Goal: Task Accomplishment & Management: Use online tool/utility

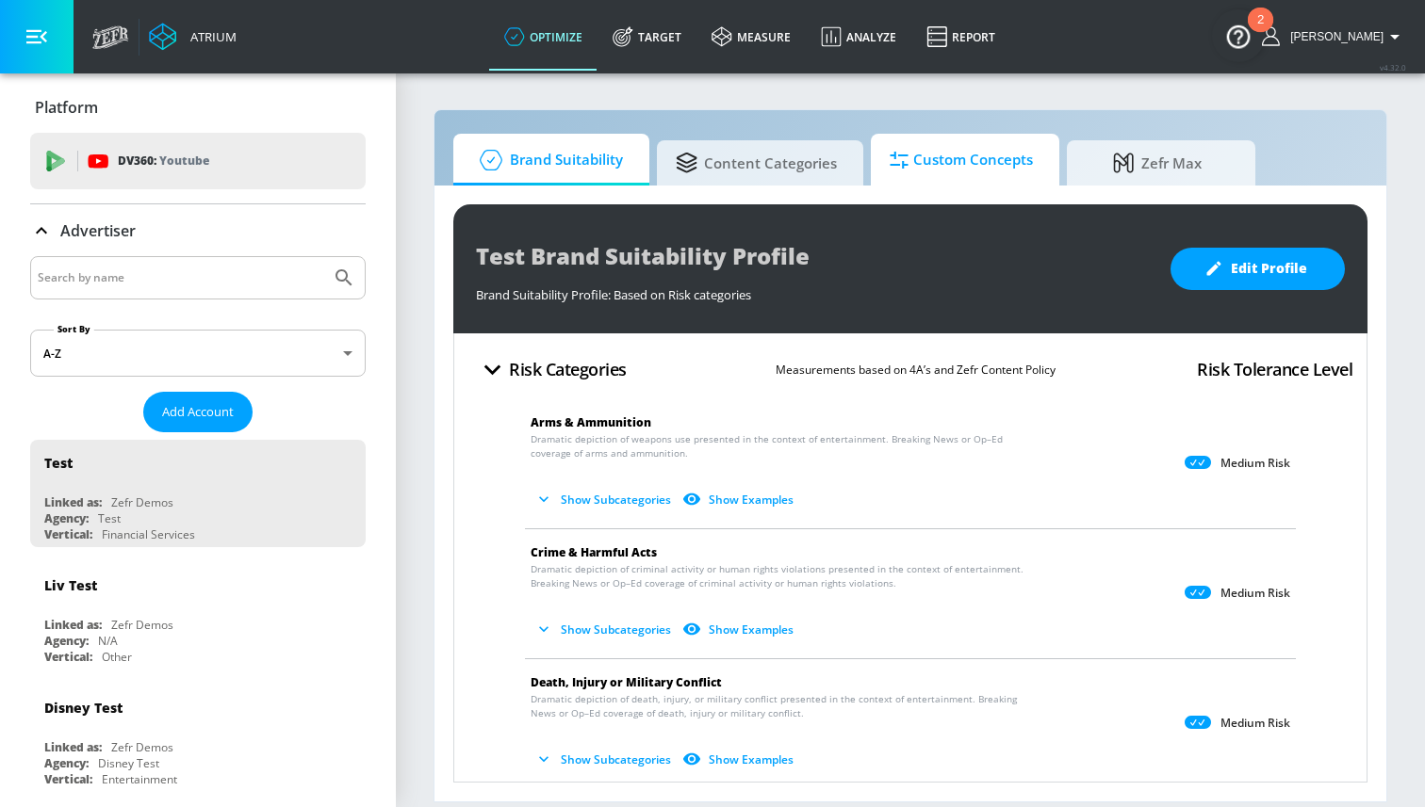
click at [961, 155] on span "Custom Concepts" at bounding box center [960, 160] width 143 height 45
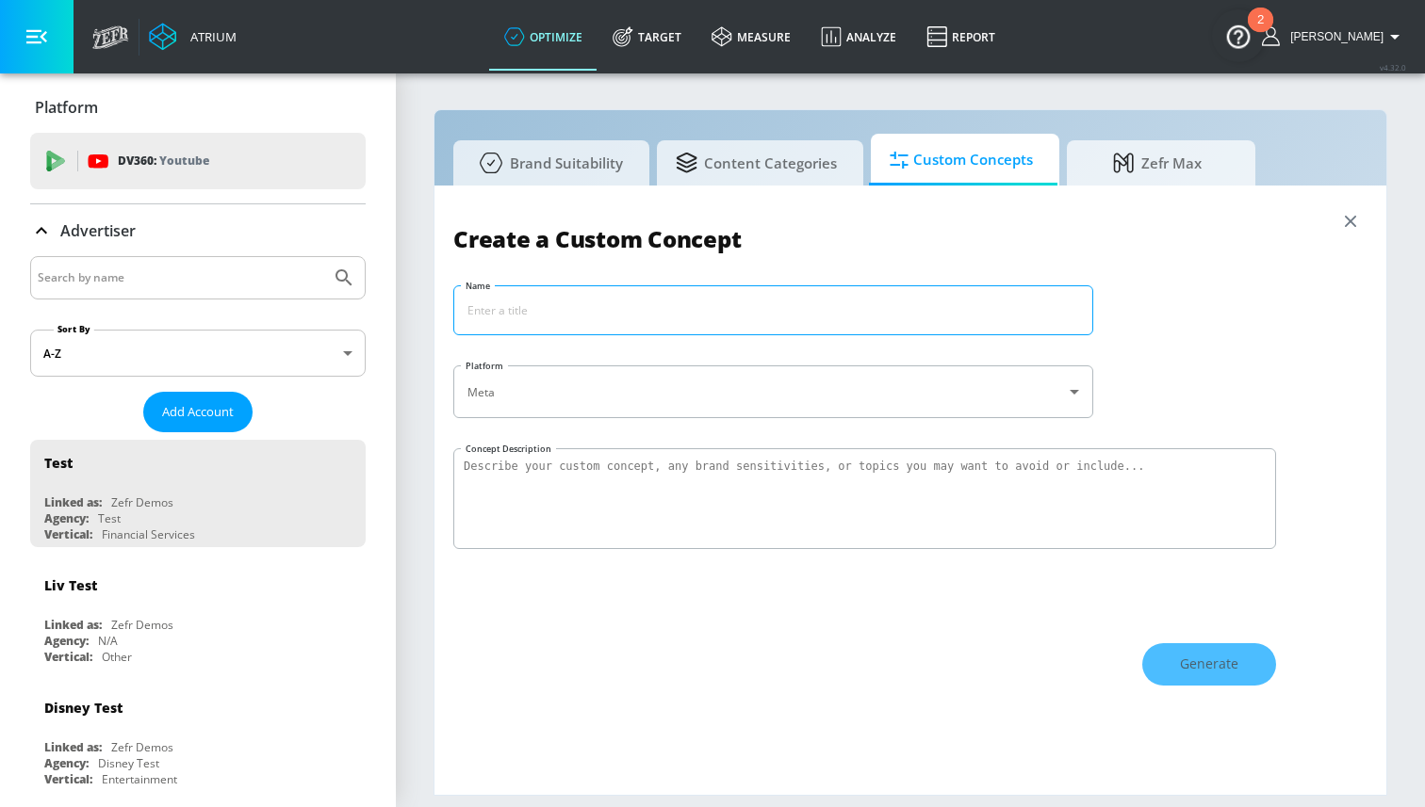
click at [855, 302] on input "Name" at bounding box center [773, 310] width 638 height 48
paste input "Climate Issues"
type input "Climate Issues"
click at [662, 475] on textarea "Concept Description" at bounding box center [864, 498] width 823 height 101
paste textarea "Social media content about climate change, environmental impact, sustainability…"
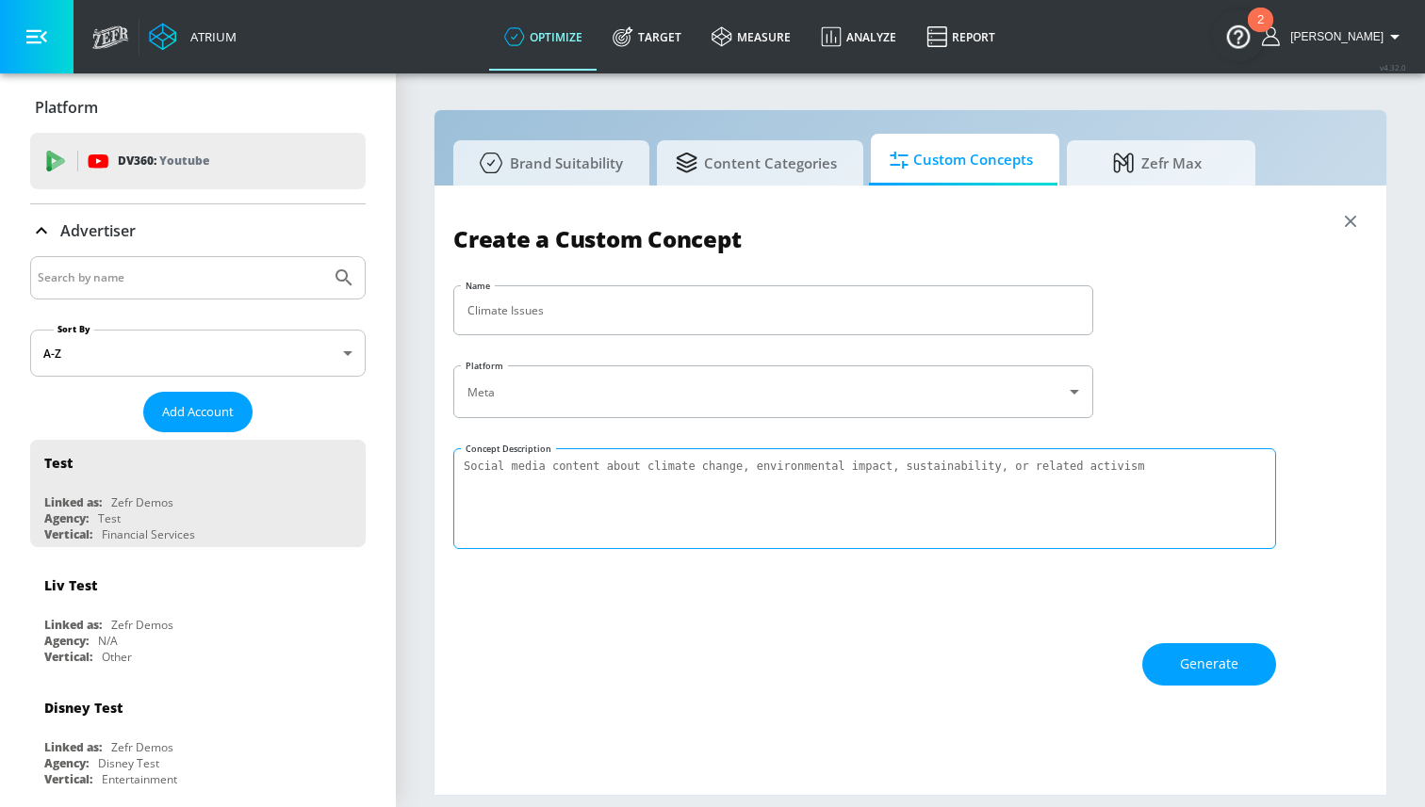
type textarea "Social media content about climate change, environmental impact, sustainability…"
click at [709, 574] on div "Create a Custom Concept Name Climate Issues ​ Platform Meta meta ​ Concept Desc…" at bounding box center [910, 490] width 914 height 572
click at [1236, 661] on span "Generate" at bounding box center [1209, 665] width 58 height 24
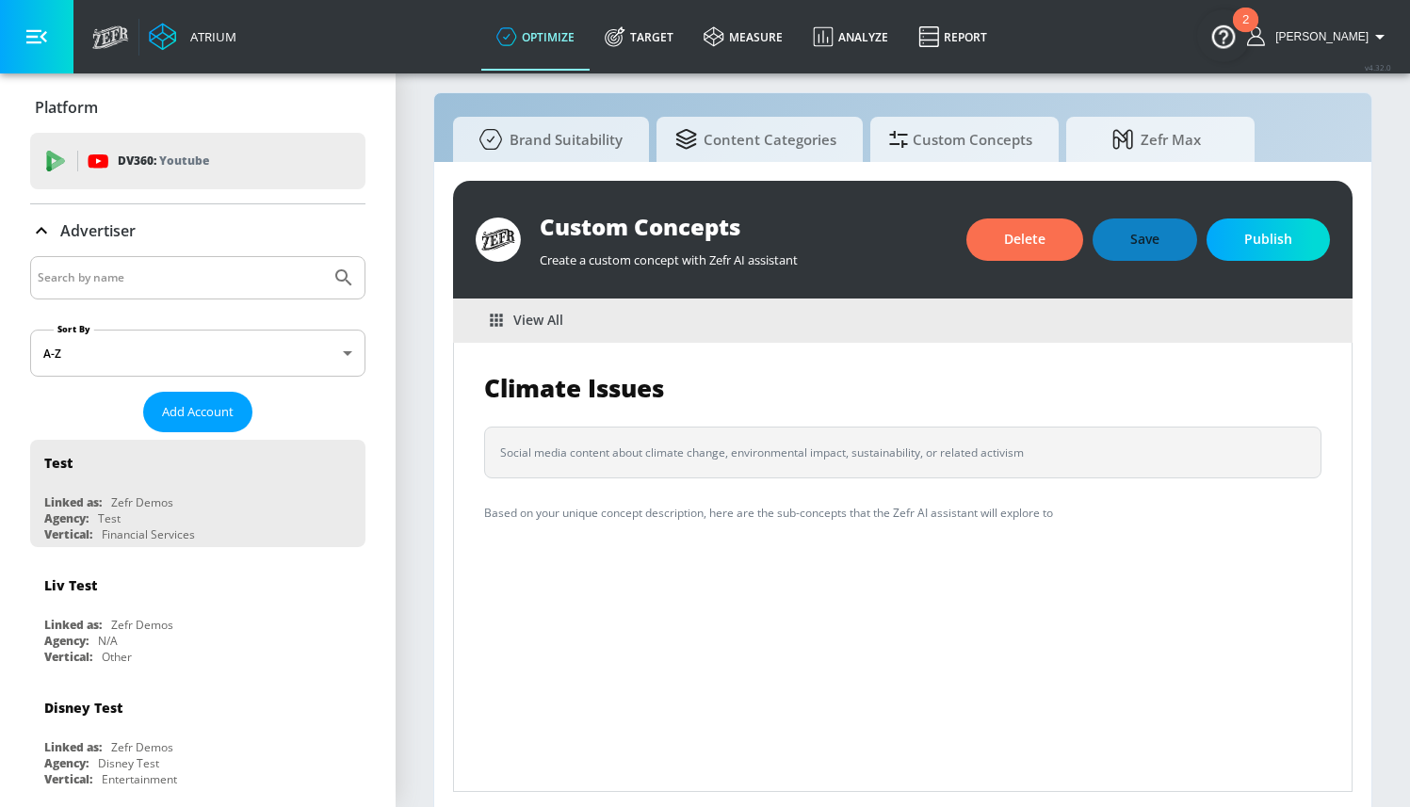
scroll to position [21, 0]
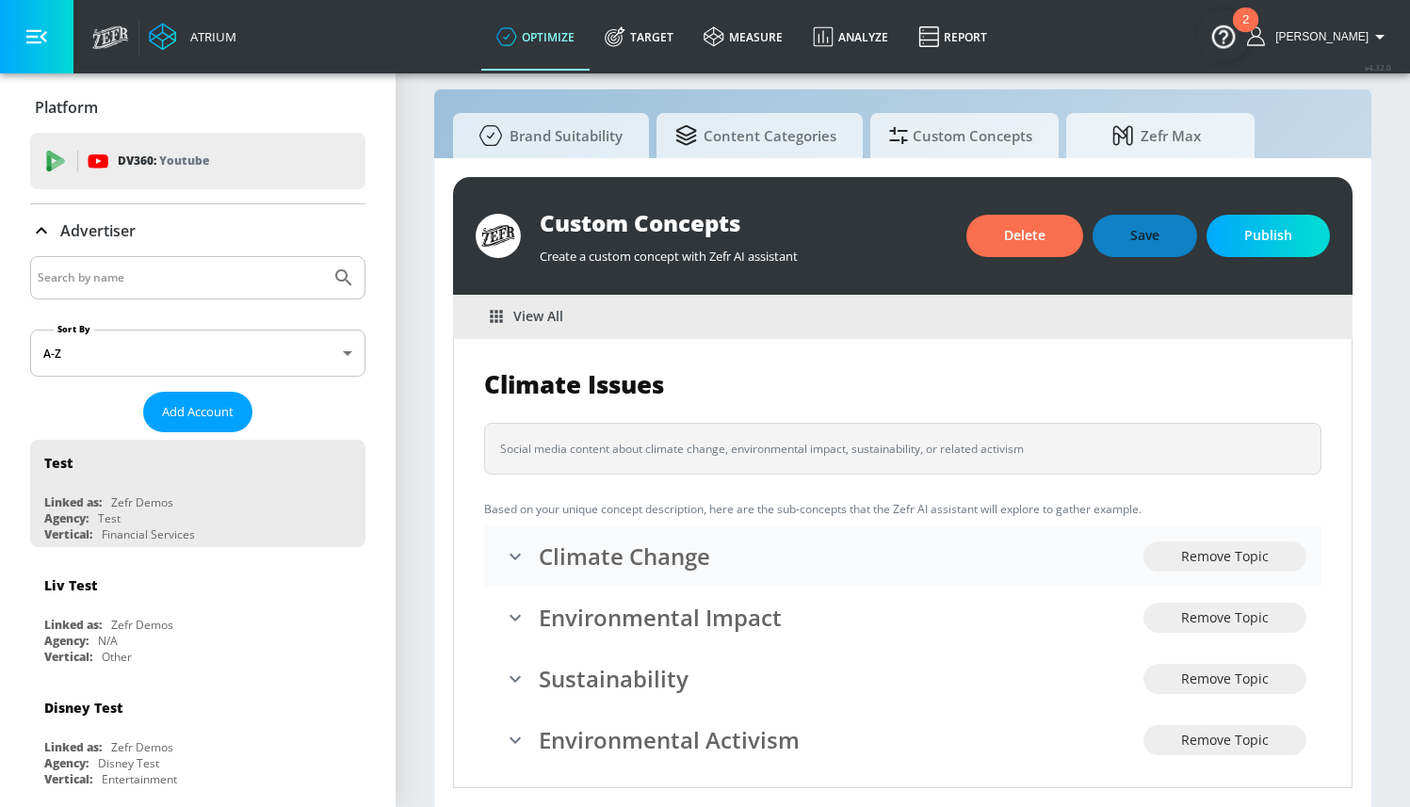
click at [524, 560] on icon "expand" at bounding box center [515, 557] width 23 height 23
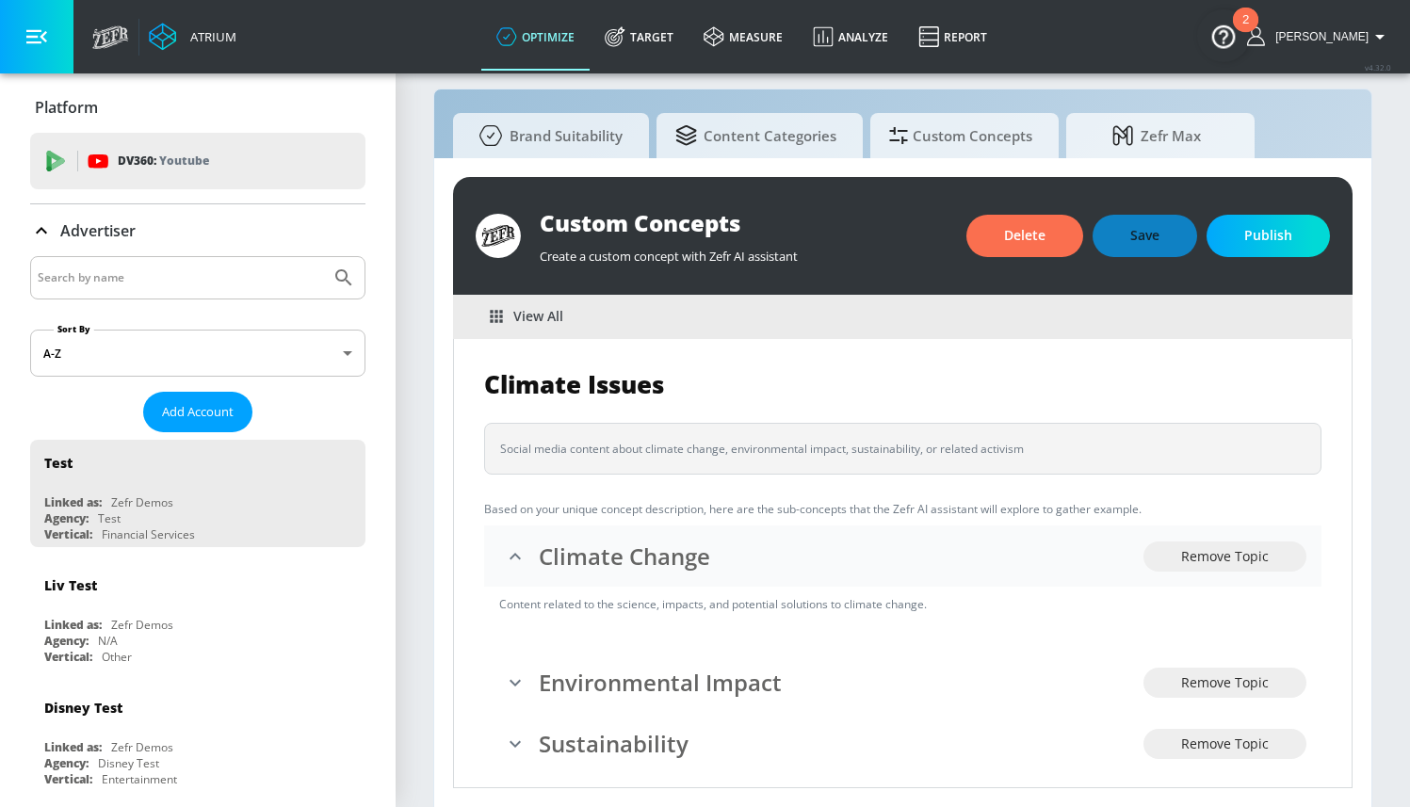
click at [522, 554] on icon "collapse" at bounding box center [515, 557] width 23 height 23
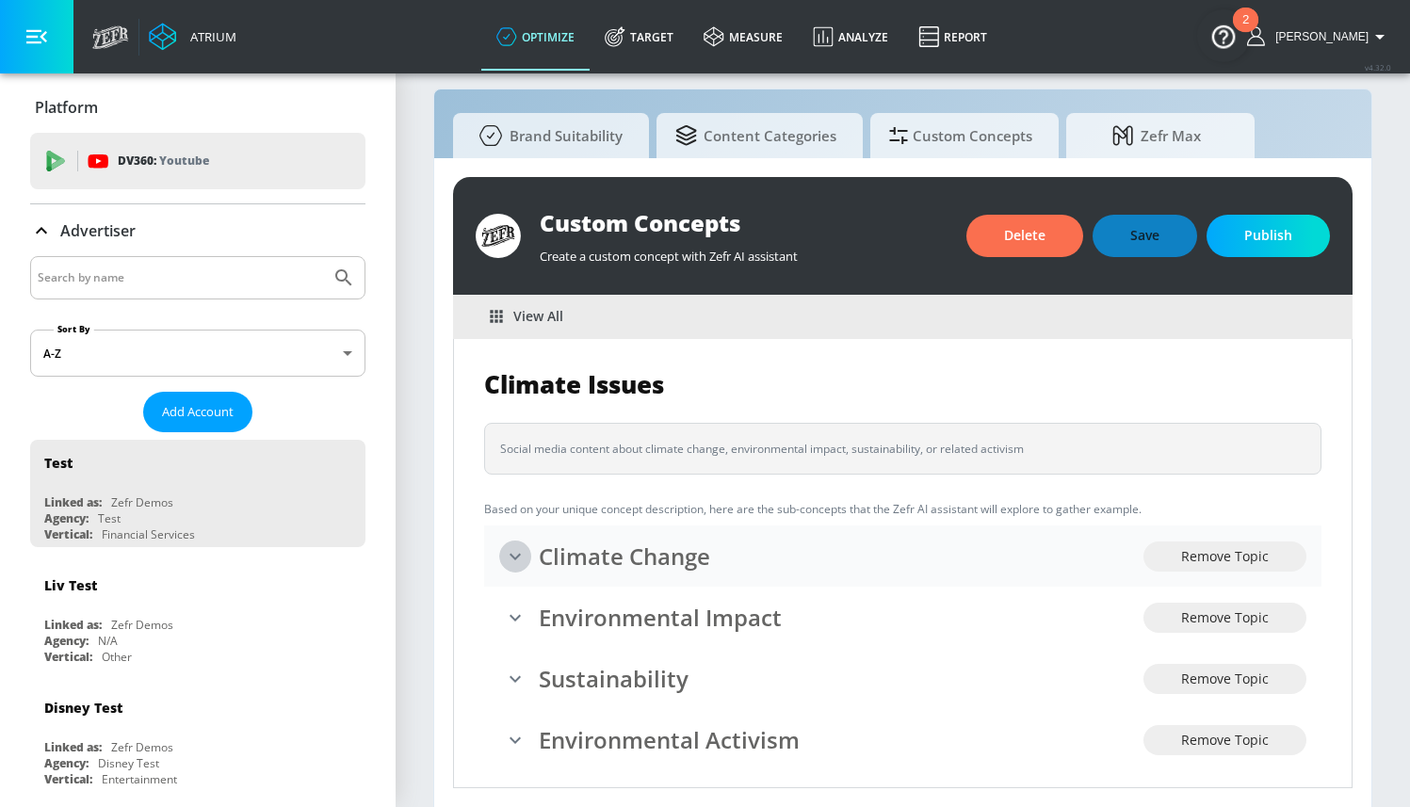
click at [513, 554] on icon "expand" at bounding box center [515, 557] width 23 height 23
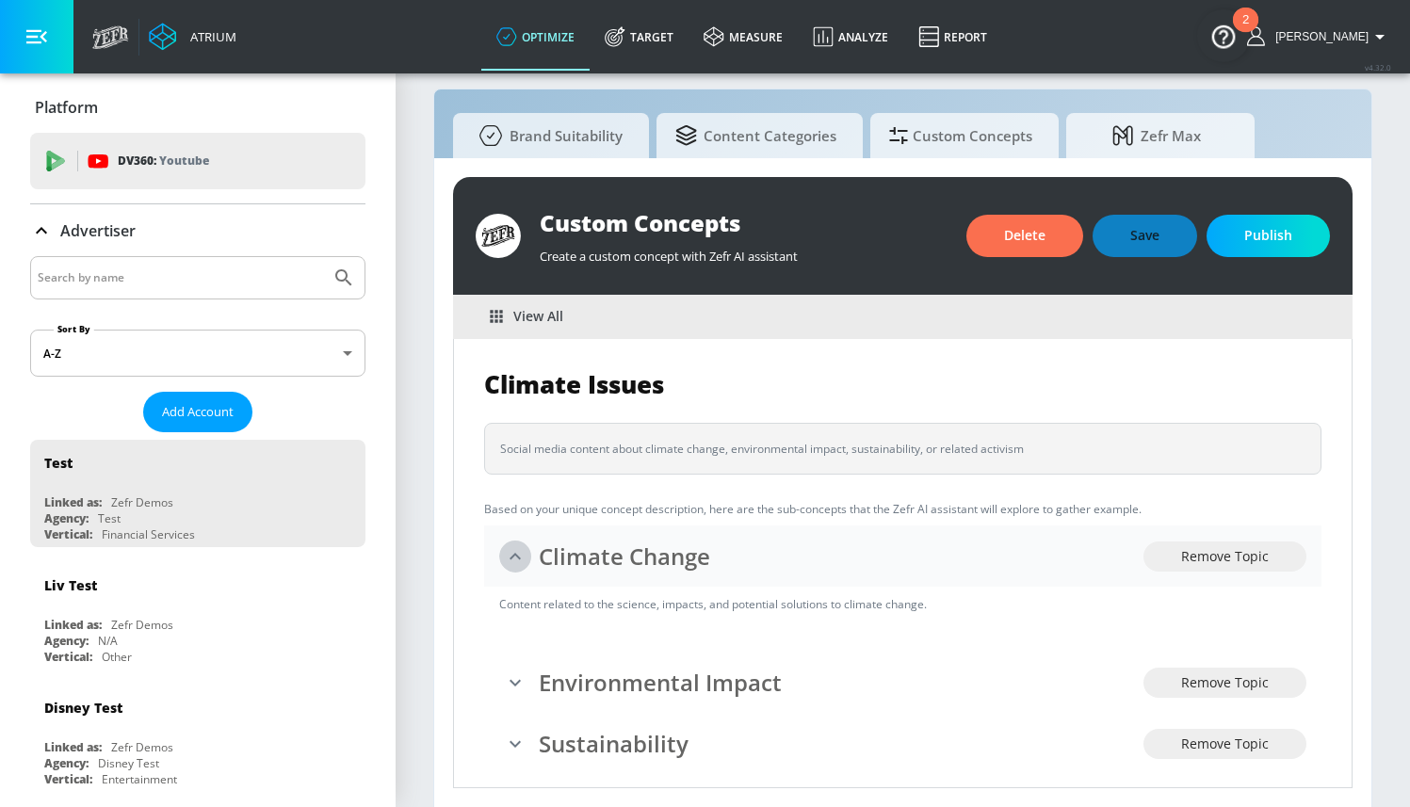
click at [514, 554] on icon "collapse" at bounding box center [515, 556] width 11 height 7
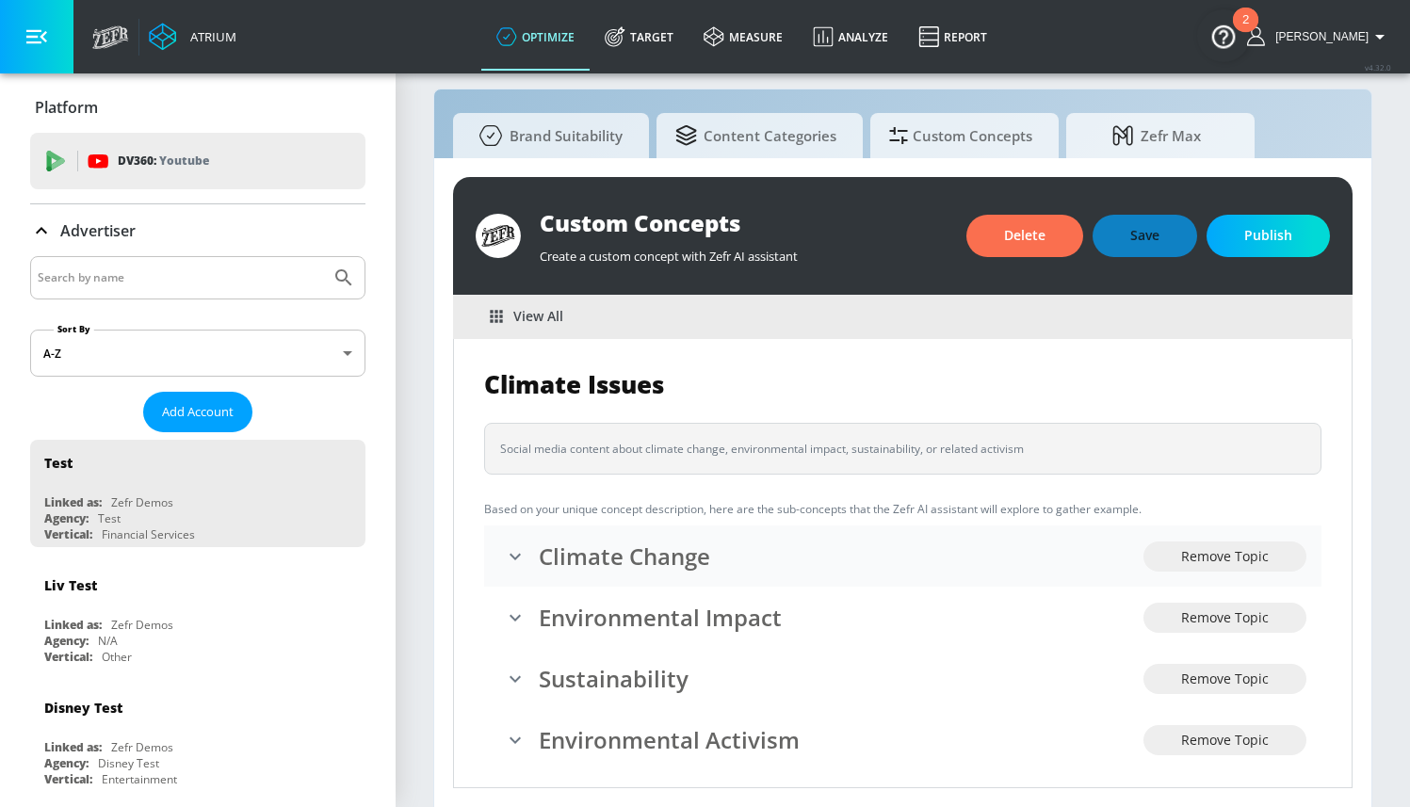
click at [514, 554] on icon "expand" at bounding box center [515, 557] width 23 height 23
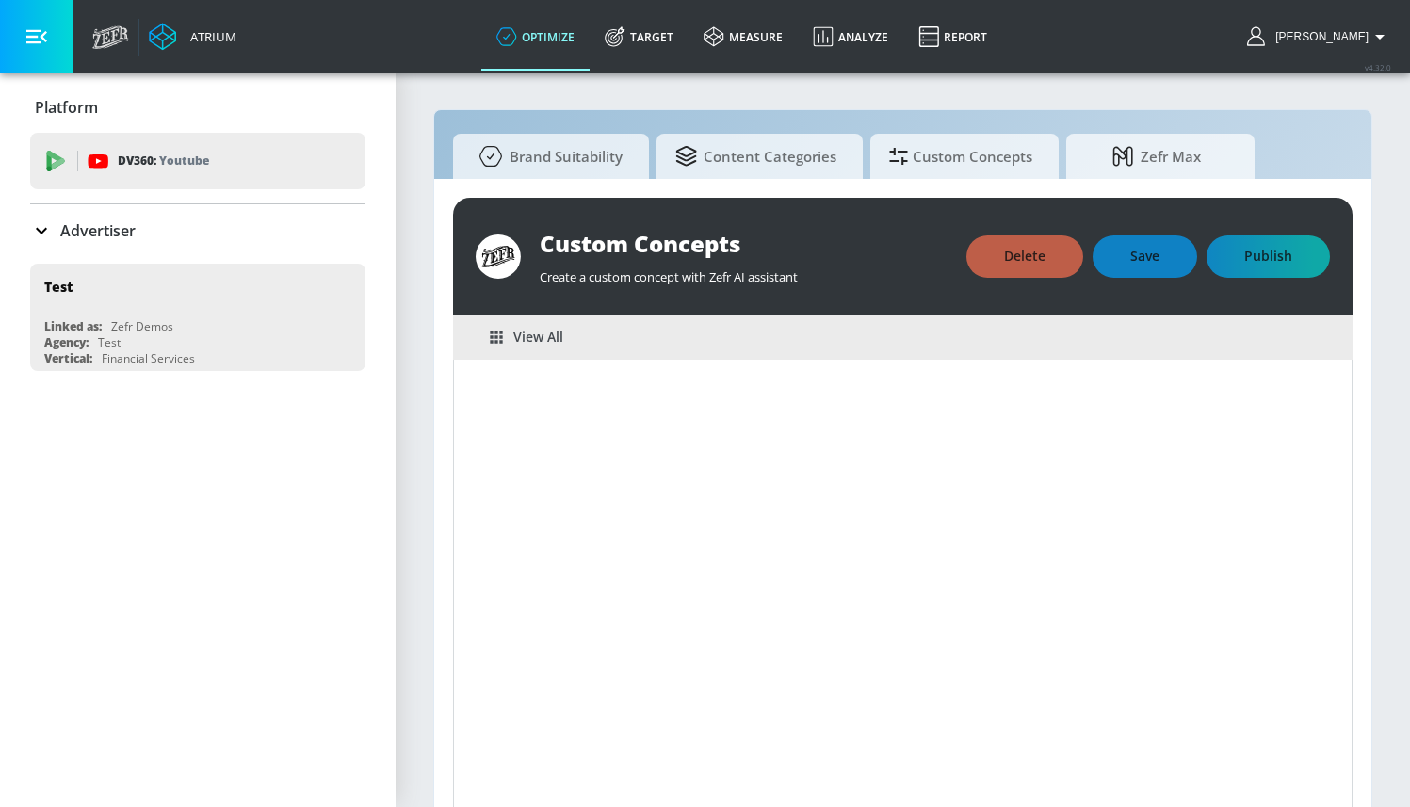
scroll to position [21, 0]
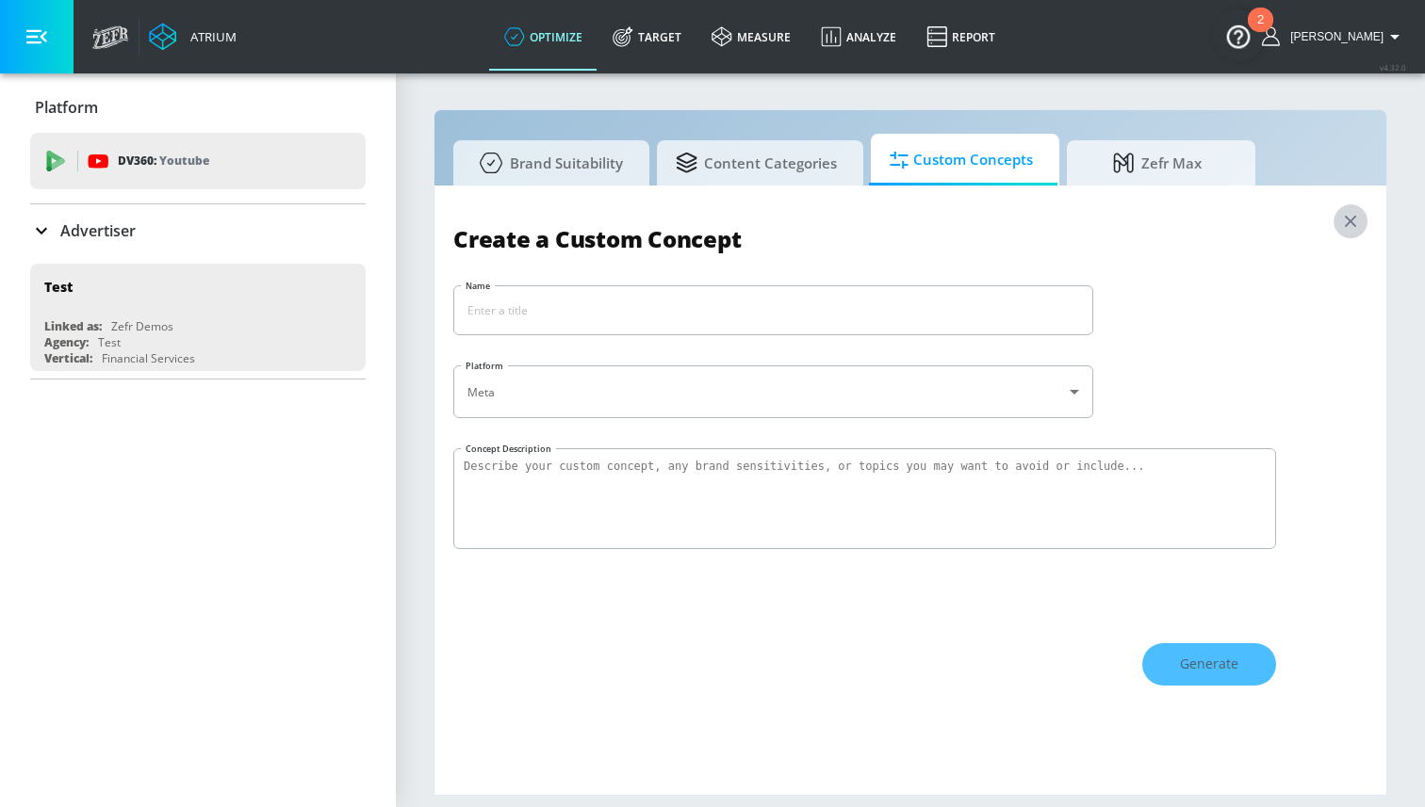
click at [1343, 223] on icon "button" at bounding box center [1350, 221] width 21 height 21
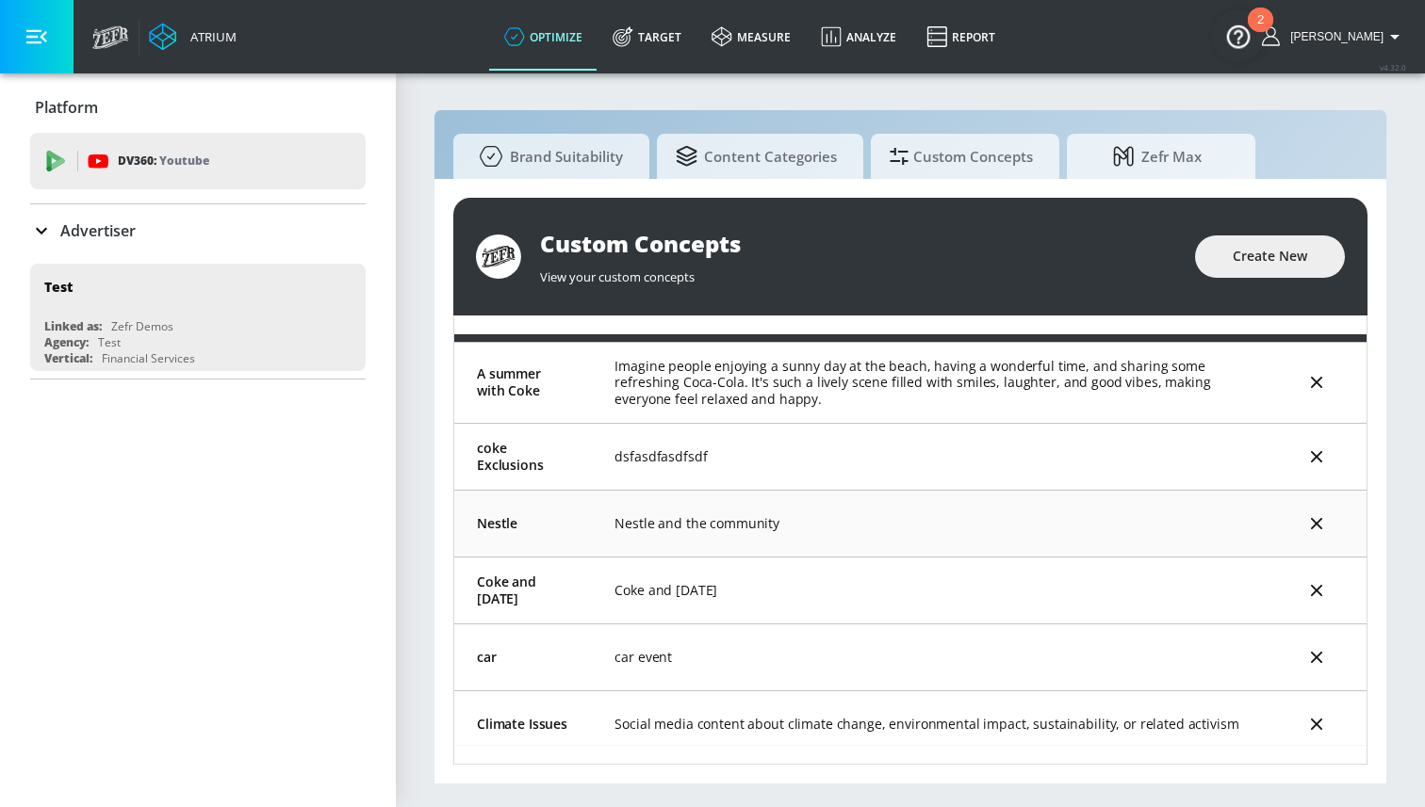
scroll to position [52, 0]
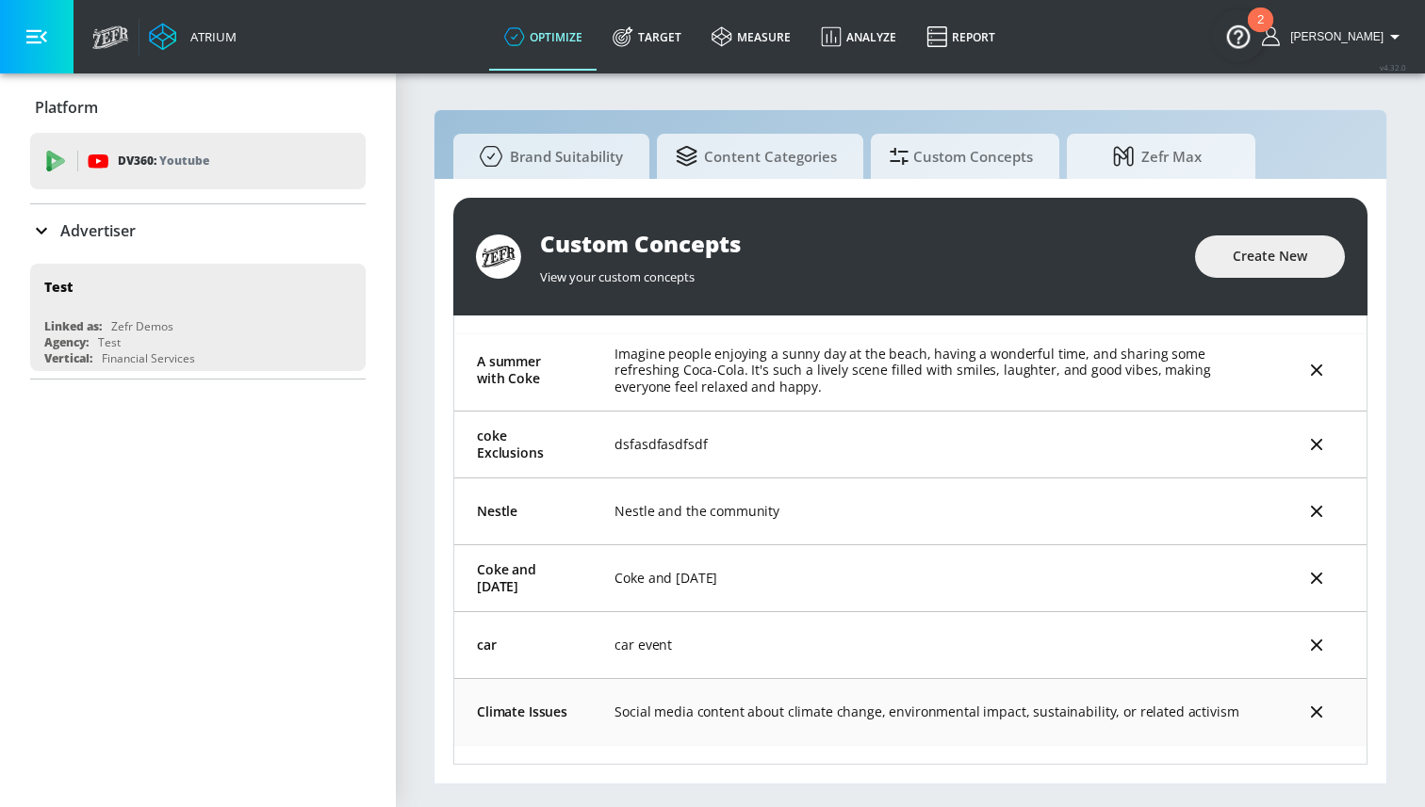
click at [852, 699] on td "Social media content about climate change, environmental impact, sustainability…" at bounding box center [929, 711] width 674 height 67
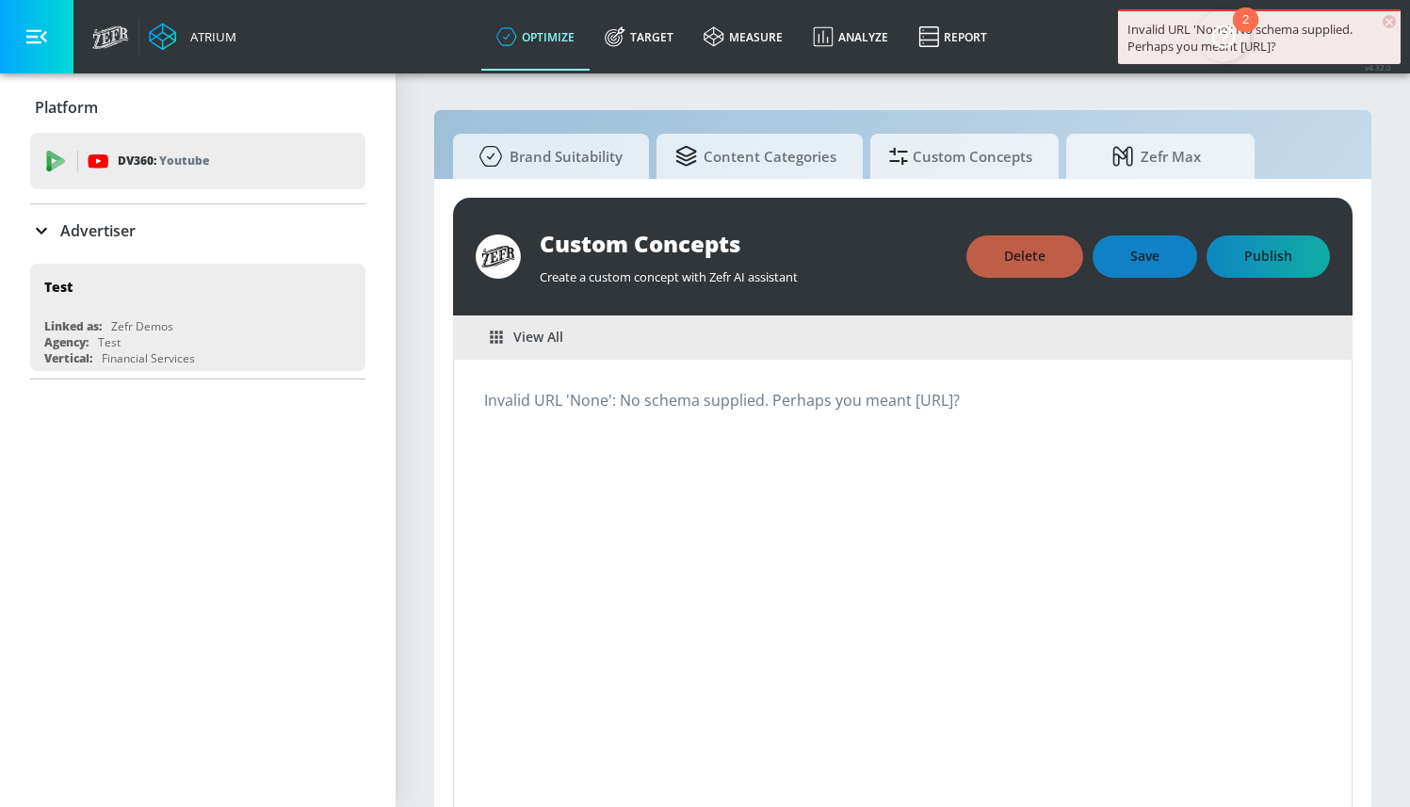
click at [1383, 21] on span "×" at bounding box center [1389, 21] width 13 height 13
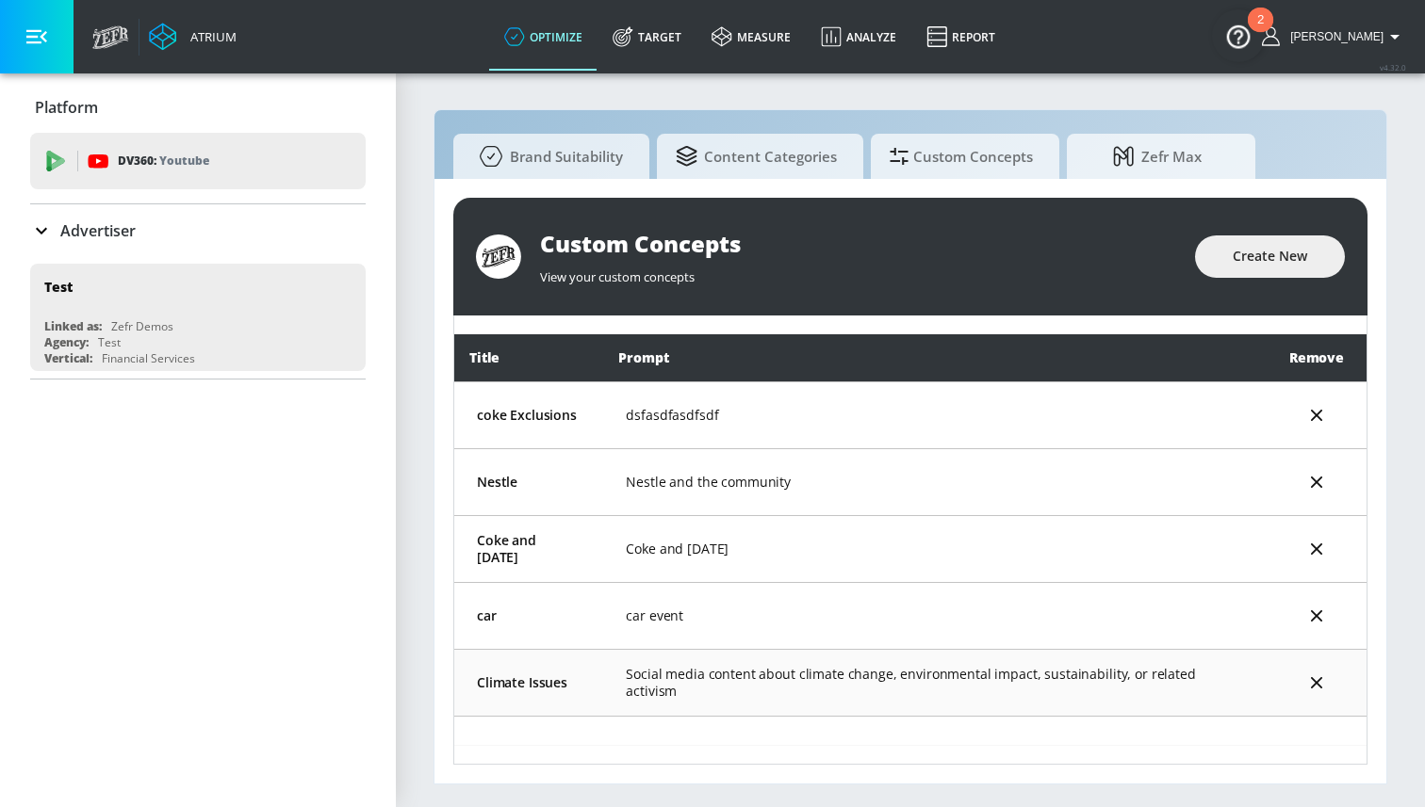
click at [879, 676] on td "Social media content about climate change, environmental impact, sustainability…" at bounding box center [934, 682] width 662 height 67
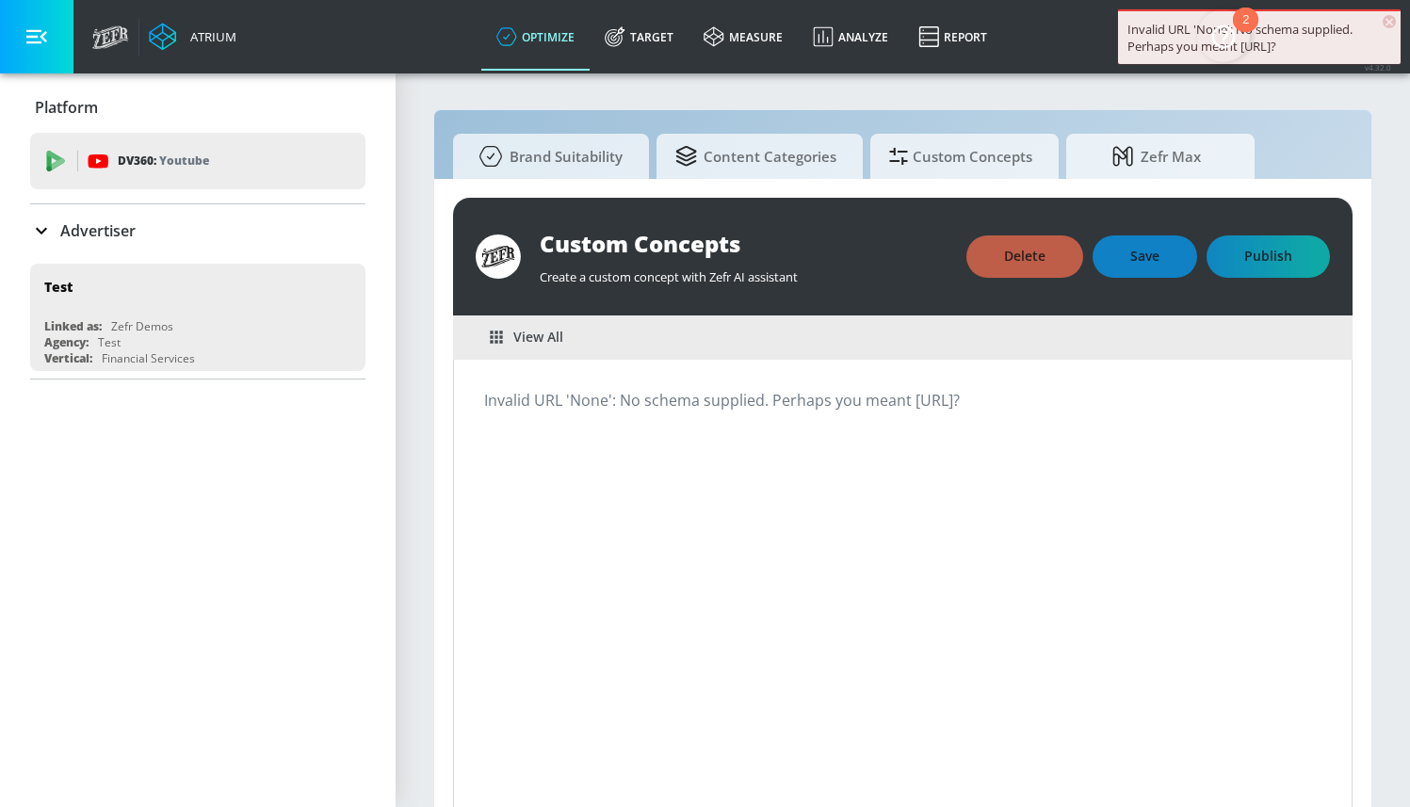
click at [1392, 24] on span "×" at bounding box center [1389, 21] width 13 height 13
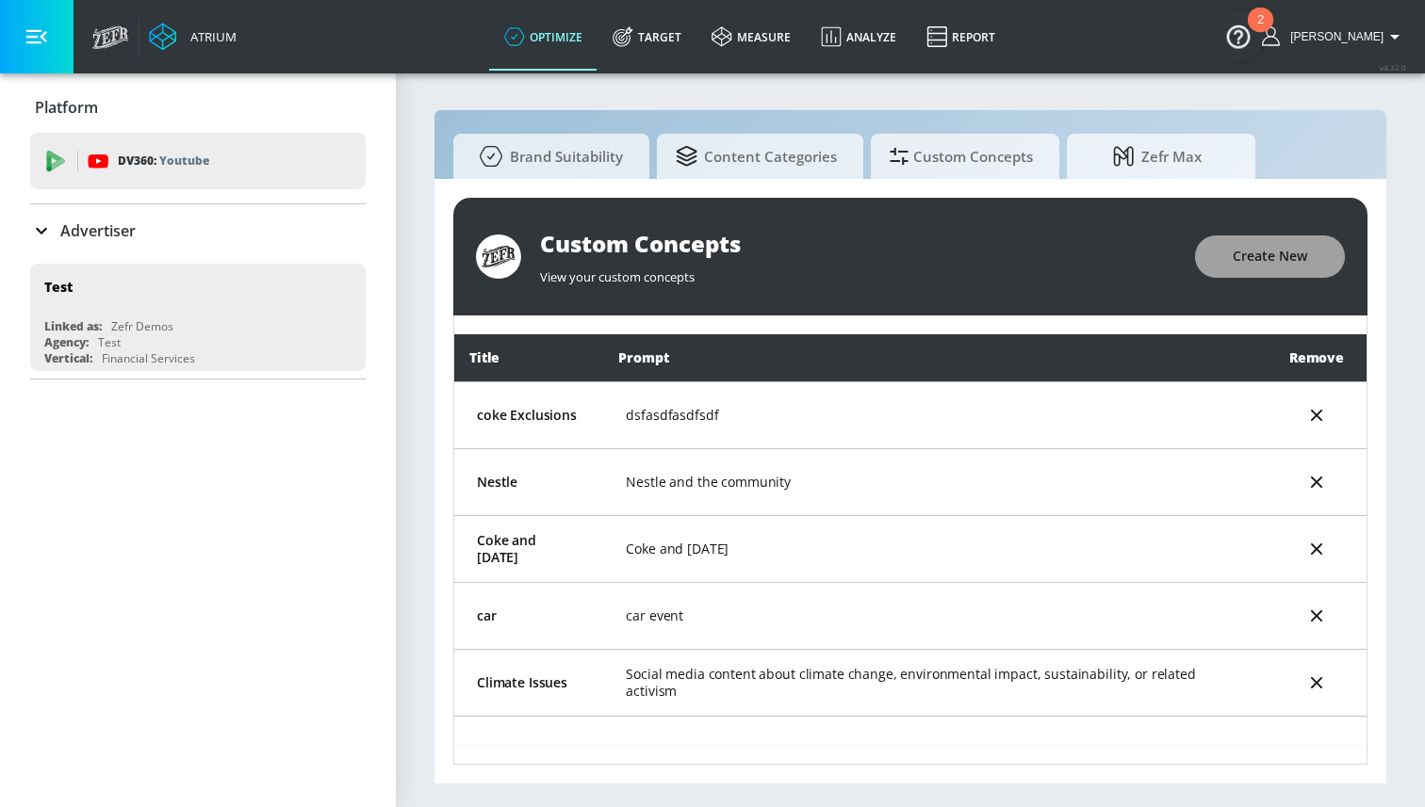
click at [1263, 263] on span "Create New" at bounding box center [1269, 257] width 74 height 24
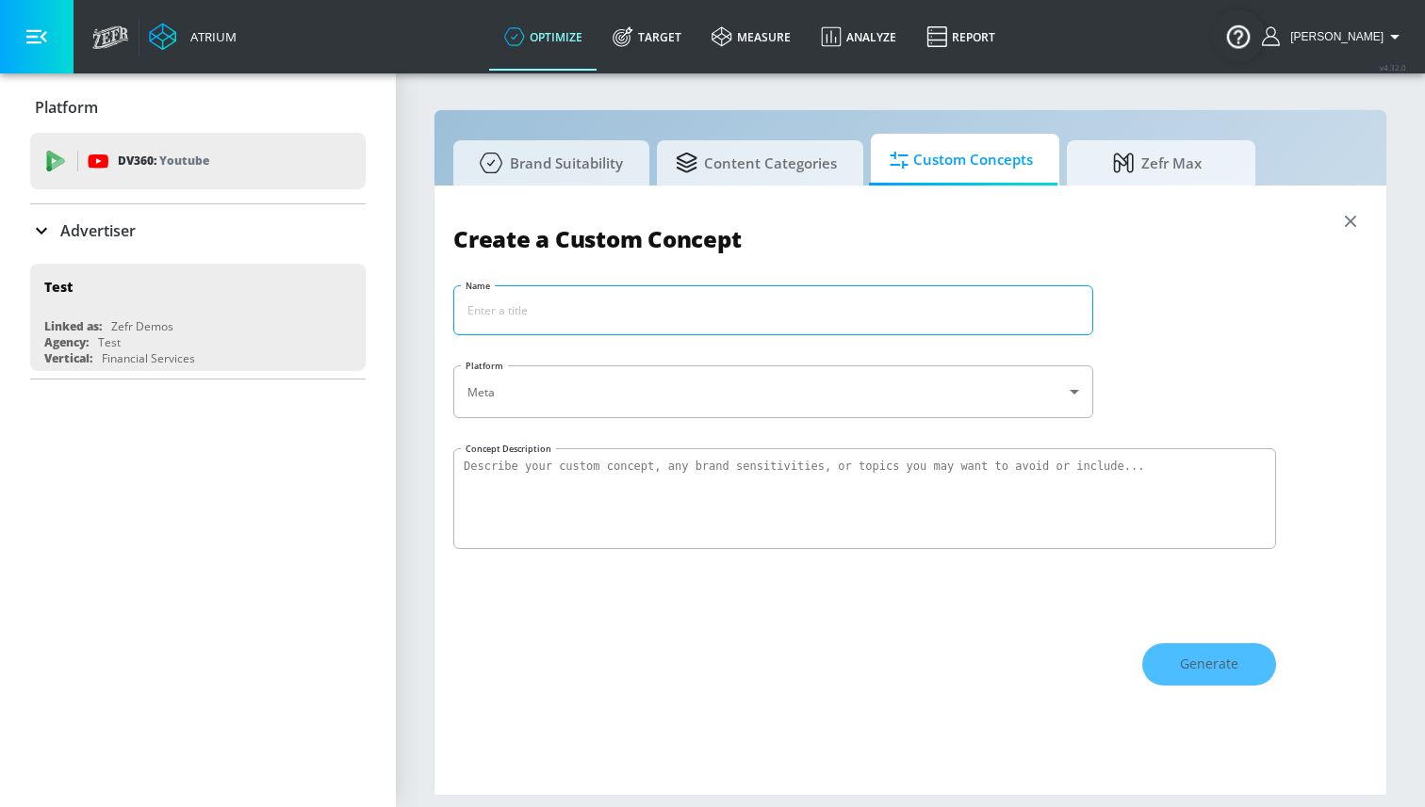
click at [709, 302] on input "Name" at bounding box center [773, 310] width 638 height 48
paste input "Education"
type input "Education"
click at [670, 465] on textarea "Concept Description" at bounding box center [864, 498] width 823 height 101
paste textarea "Social media content about learning, teaching, educational institutions, or aca…"
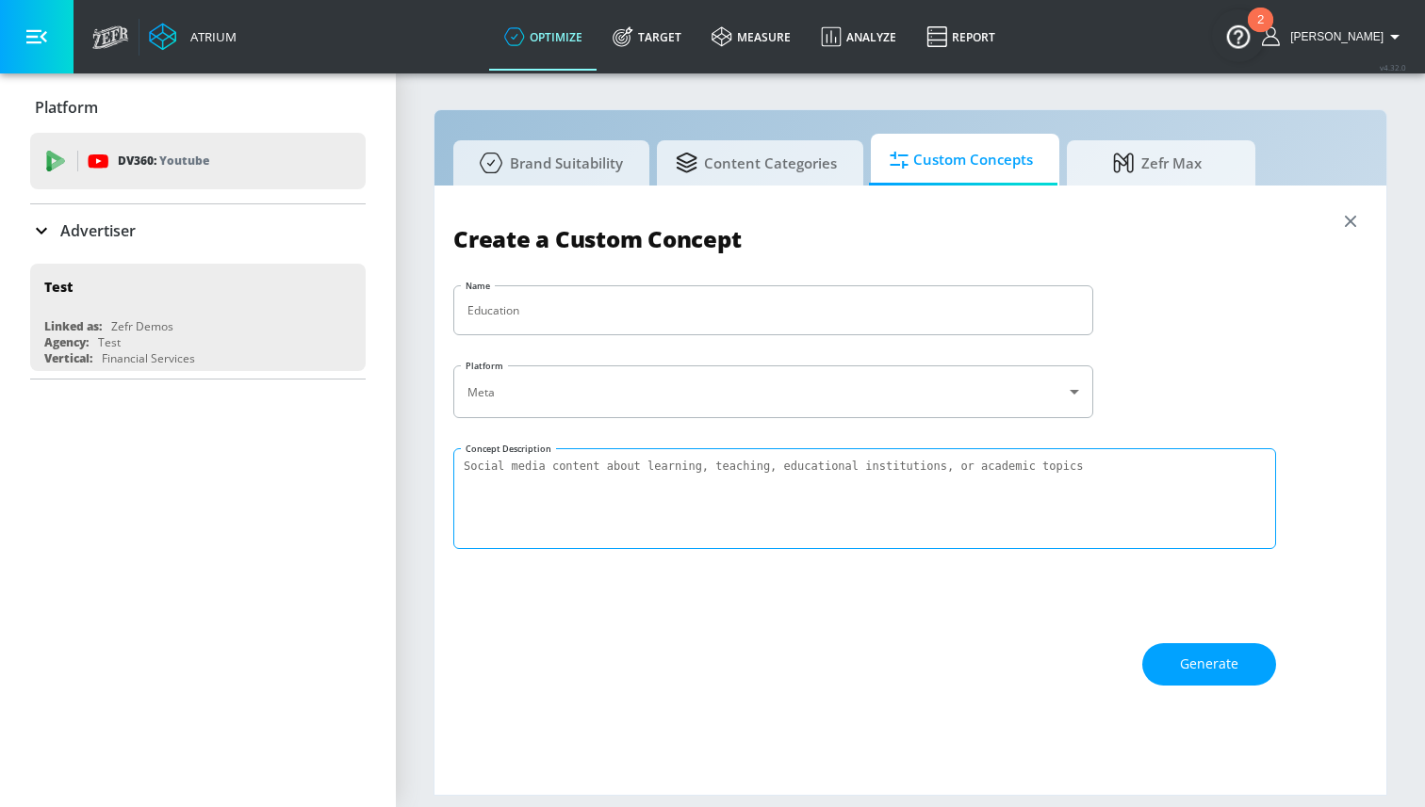
type textarea "Social media content about learning, teaching, educational institutions, or aca…"
click at [966, 570] on div "Create a Custom Concept Name Education ​ Platform Meta meta ​ Concept Descripti…" at bounding box center [910, 490] width 914 height 572
click at [1187, 658] on span "Generate" at bounding box center [1209, 665] width 58 height 24
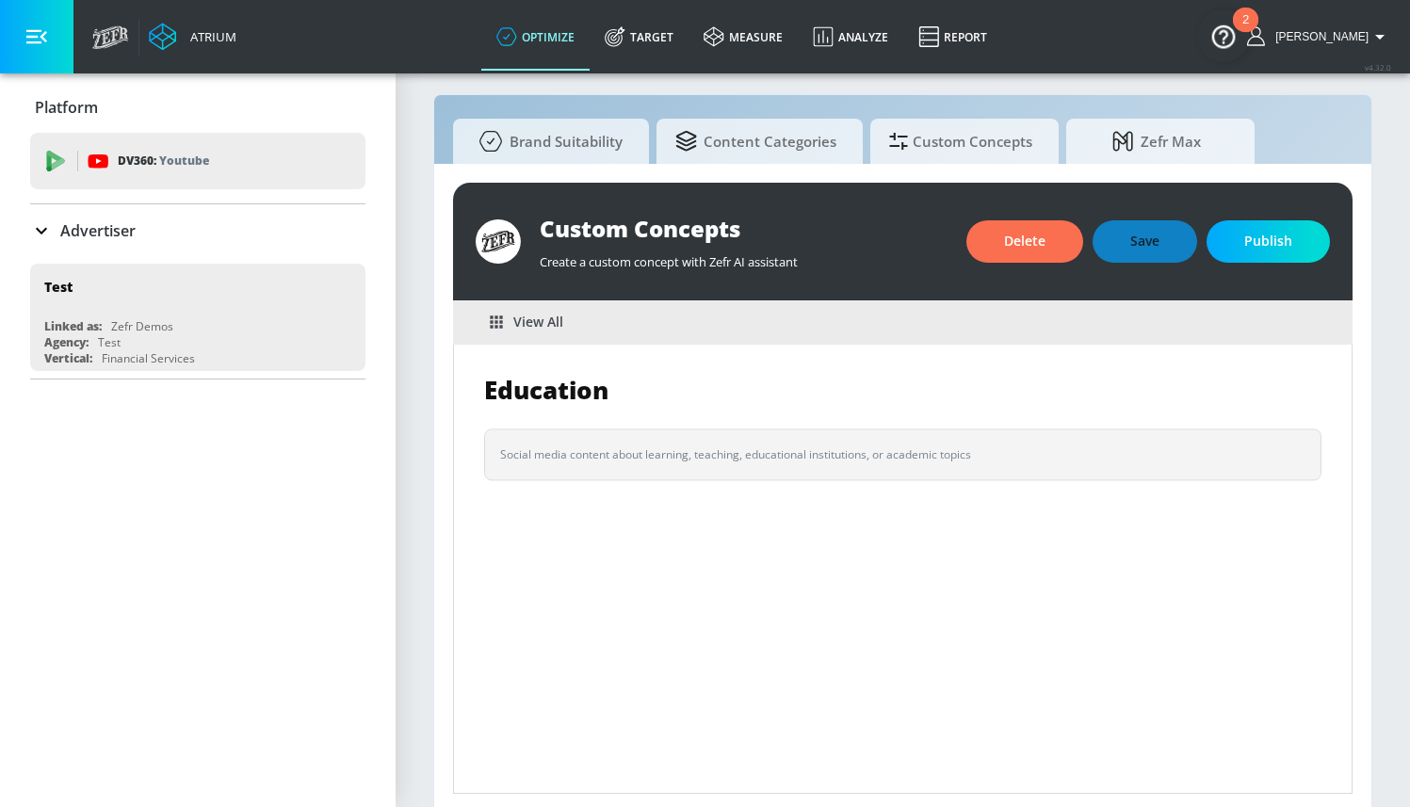
scroll to position [21, 0]
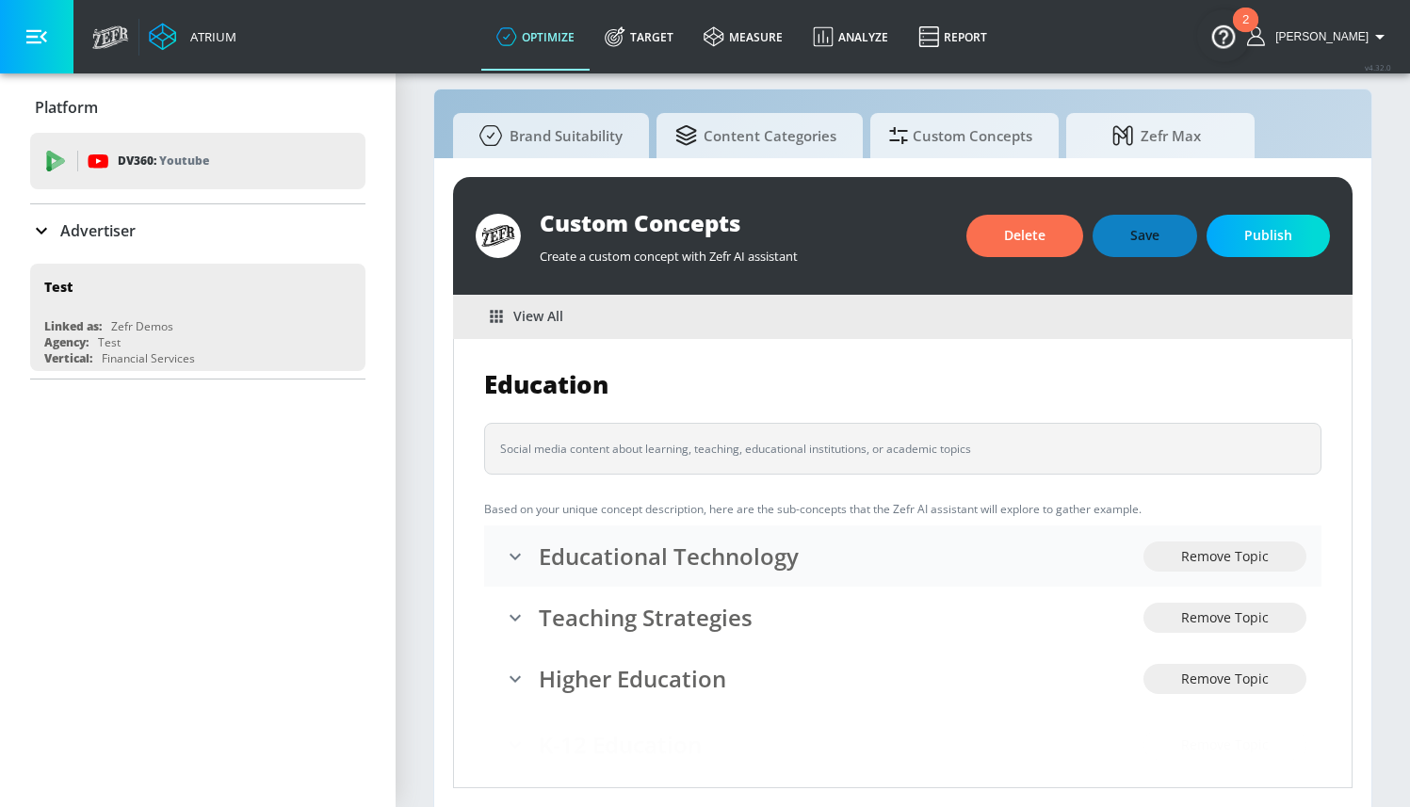
click at [516, 553] on icon "expand" at bounding box center [515, 557] width 23 height 23
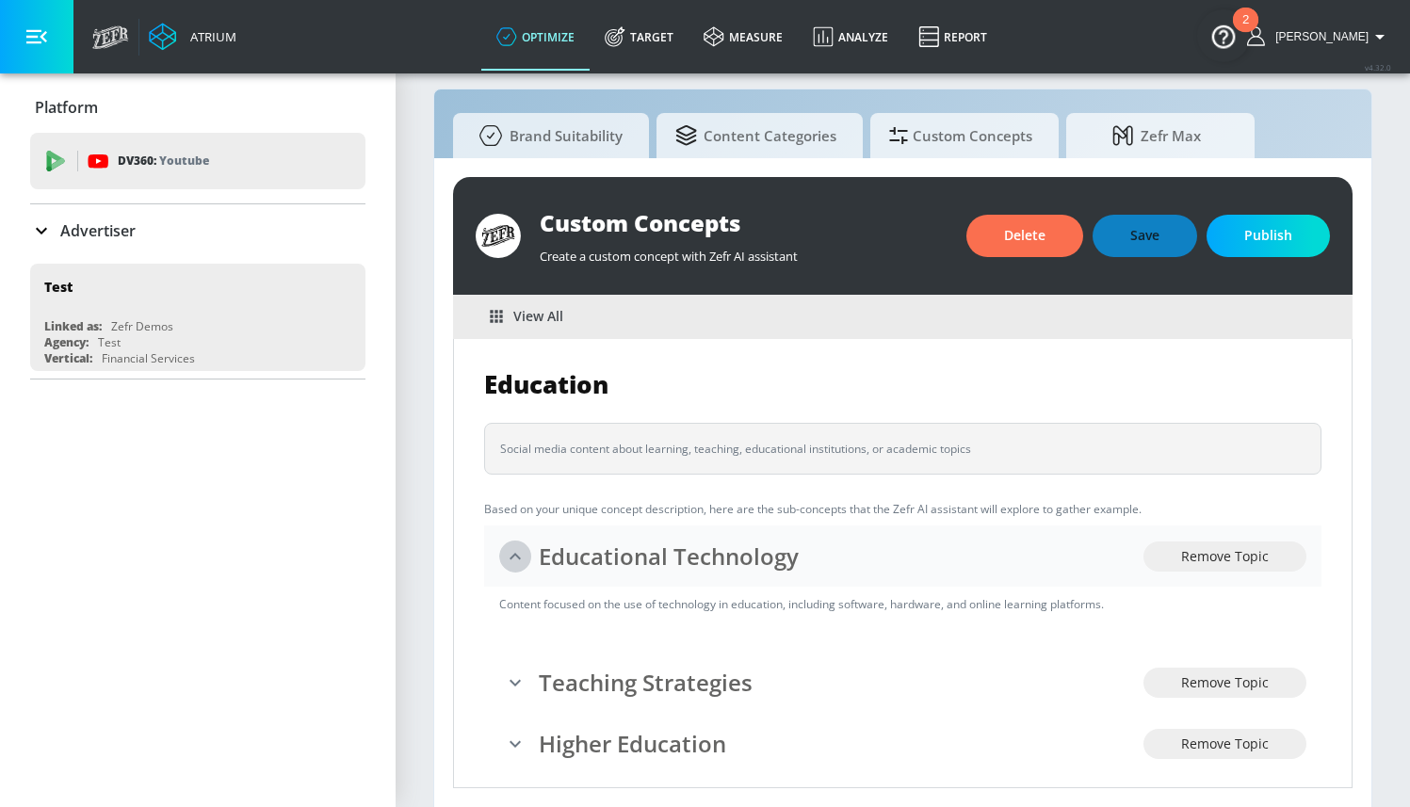
click at [516, 553] on icon "collapse" at bounding box center [515, 556] width 11 height 7
